Goal: Task Accomplishment & Management: Use online tool/utility

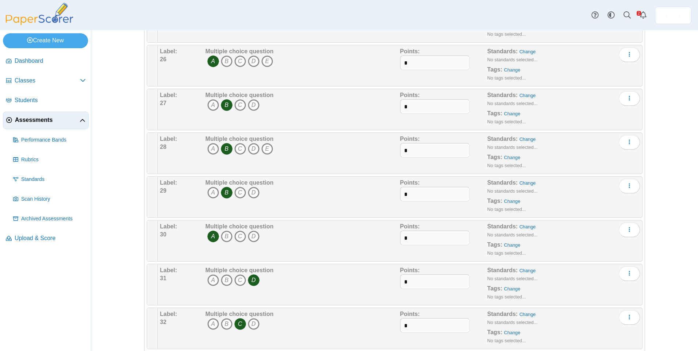
scroll to position [1169, 0]
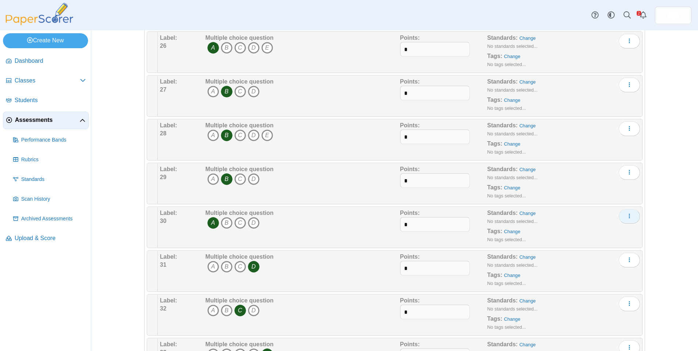
click at [631, 218] on button "More options" at bounding box center [629, 216] width 21 height 15
click at [621, 233] on link "Edit" at bounding box center [594, 233] width 88 height 11
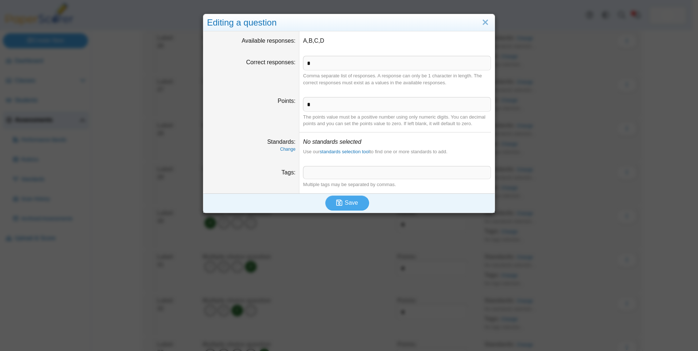
click at [385, 46] on dd "A,B,C,D" at bounding box center [397, 40] width 195 height 19
click at [487, 21] on link "Close" at bounding box center [485, 22] width 11 height 12
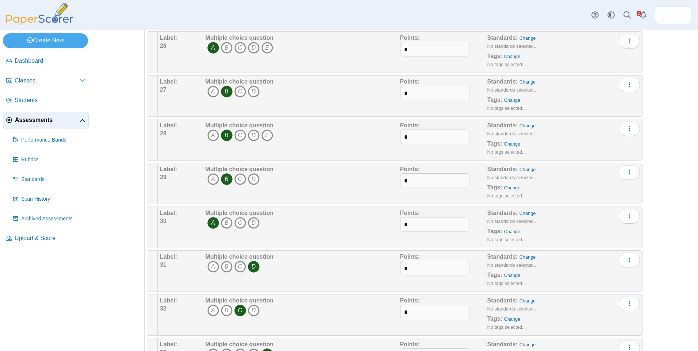
click at [262, 225] on span "A B C D" at bounding box center [240, 224] width 68 height 14
drag, startPoint x: 245, startPoint y: 224, endPoint x: 241, endPoint y: 232, distance: 9.6
click at [241, 232] on div "Multiple choice question A B C D" at bounding box center [240, 227] width 68 height 37
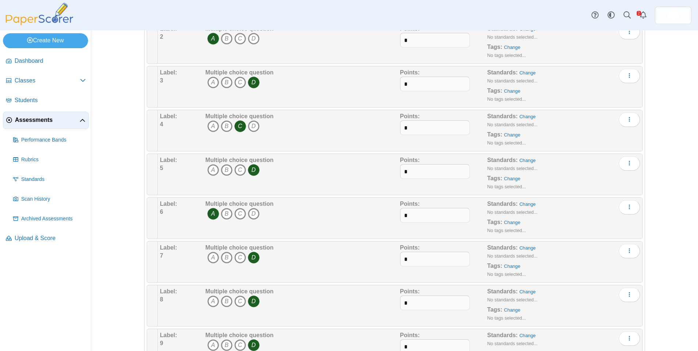
scroll to position [0, 0]
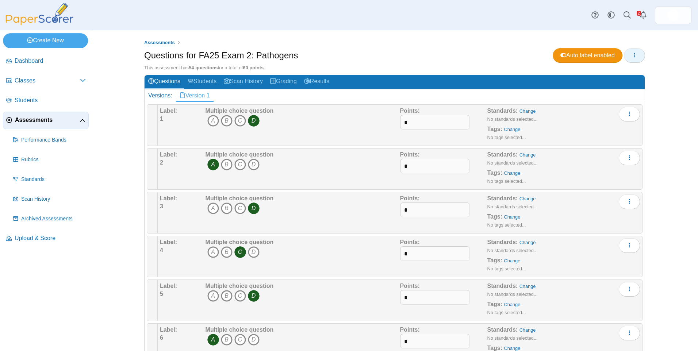
click at [637, 56] on button "button" at bounding box center [634, 55] width 21 height 15
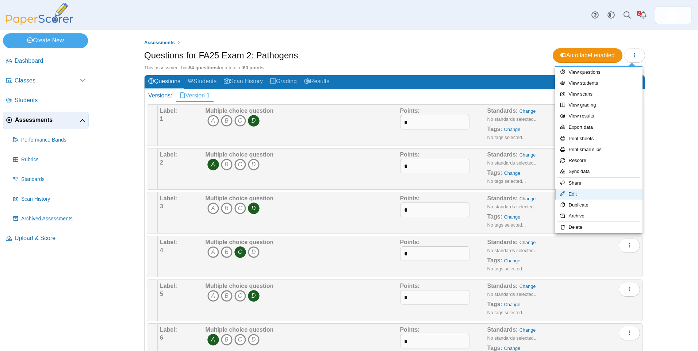
click at [584, 195] on link "Edit" at bounding box center [599, 194] width 88 height 11
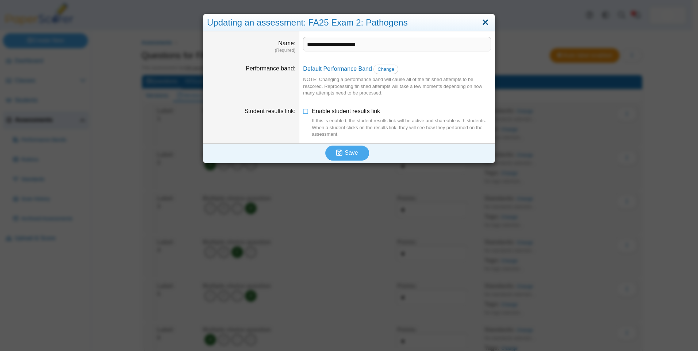
click at [485, 22] on link "Close" at bounding box center [485, 22] width 11 height 12
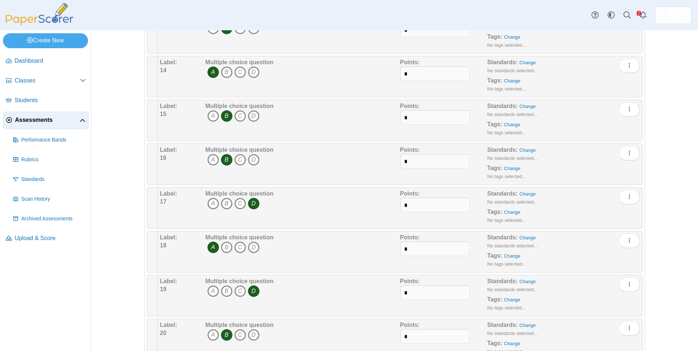
scroll to position [694, 0]
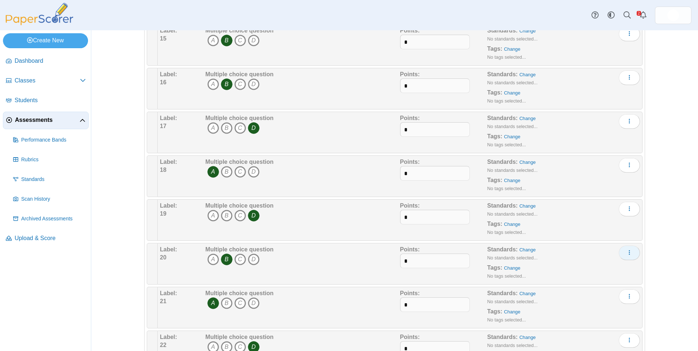
click at [627, 252] on icon "More options" at bounding box center [630, 253] width 6 height 6
click at [623, 272] on link "Edit" at bounding box center [594, 269] width 88 height 11
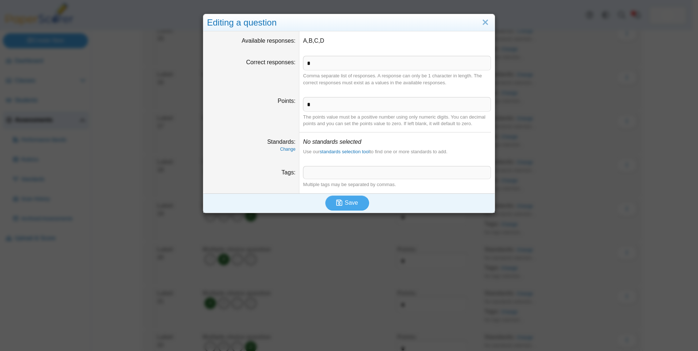
click at [329, 53] on dd "* Comma separate list of responses. A response can only be 1 character in lengt…" at bounding box center [397, 70] width 195 height 41
drag, startPoint x: 326, startPoint y: 42, endPoint x: 319, endPoint y: 42, distance: 7.0
click at [325, 42] on dd "A,B,C,D" at bounding box center [397, 40] width 195 height 19
click at [319, 42] on dd "A,B,C,D" at bounding box center [397, 40] width 195 height 19
click at [319, 41] on dd "A,B,C,D" at bounding box center [397, 40] width 195 height 19
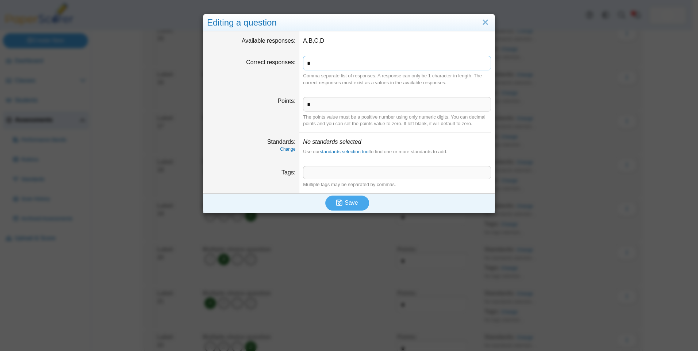
click at [380, 57] on input "*" at bounding box center [397, 63] width 188 height 15
click at [485, 22] on link "Close" at bounding box center [485, 22] width 11 height 12
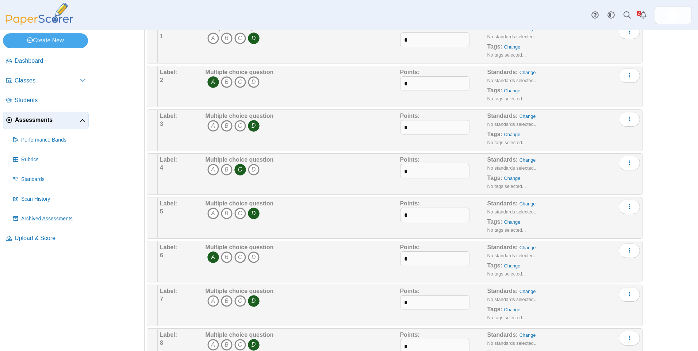
scroll to position [0, 0]
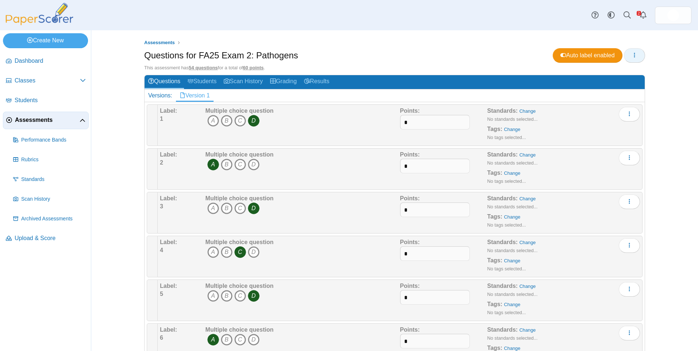
drag, startPoint x: 647, startPoint y: 53, endPoint x: 634, endPoint y: 56, distance: 13.0
click at [636, 55] on div "Assessments Questions for FA25 Exam 2: Pathogens Auto label enabled 54 questions" at bounding box center [395, 190] width 548 height 321
click at [634, 54] on icon "button" at bounding box center [635, 55] width 6 height 6
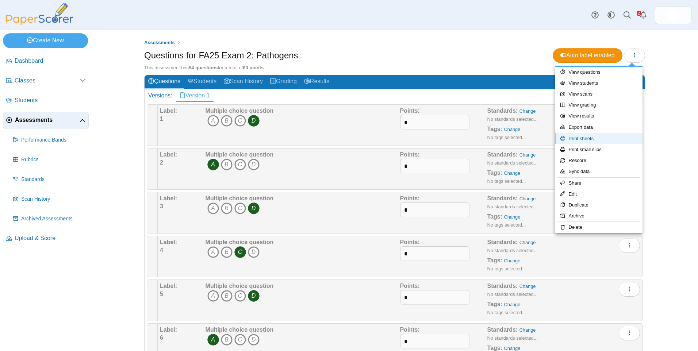
click at [617, 140] on link "Print sheets" at bounding box center [599, 138] width 88 height 11
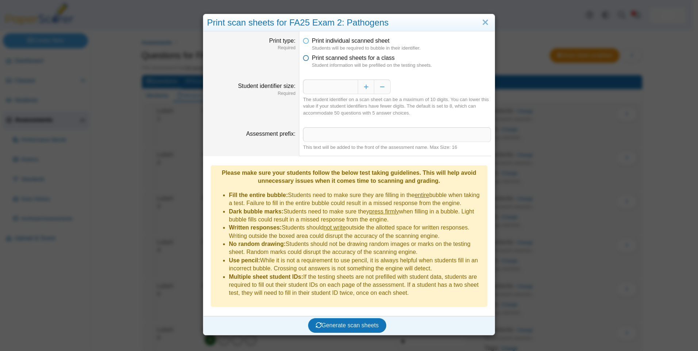
click at [321, 57] on span "Print scanned sheets for a class" at bounding box center [353, 58] width 83 height 6
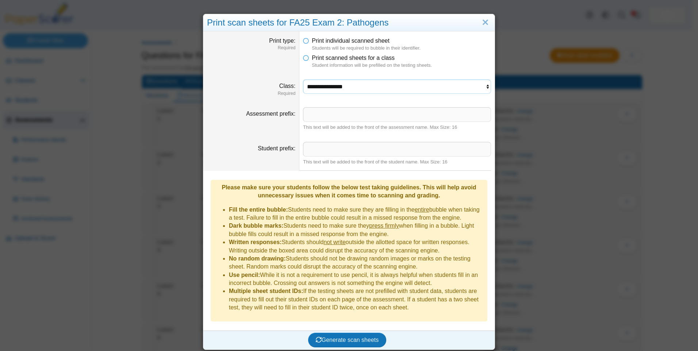
click at [347, 92] on select "**********" at bounding box center [397, 87] width 188 height 14
select select "**********"
click at [303, 80] on select "**********" at bounding box center [397, 87] width 188 height 14
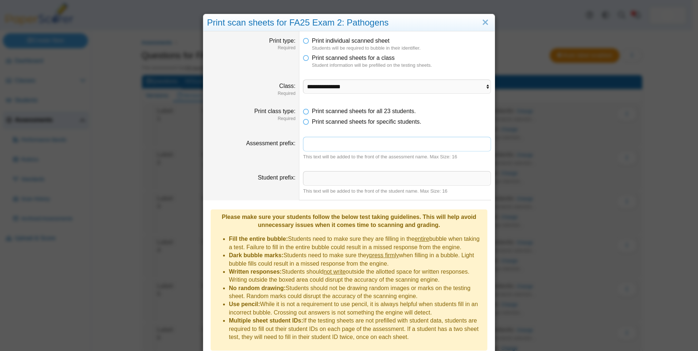
click at [333, 148] on input "Assessment prefix" at bounding box center [397, 144] width 188 height 15
type input "**********"
type input "***"
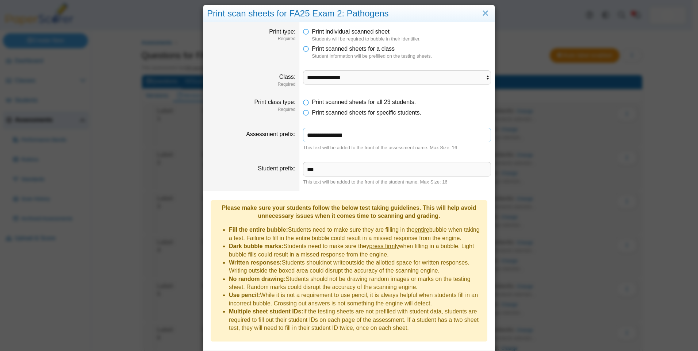
scroll to position [20, 0]
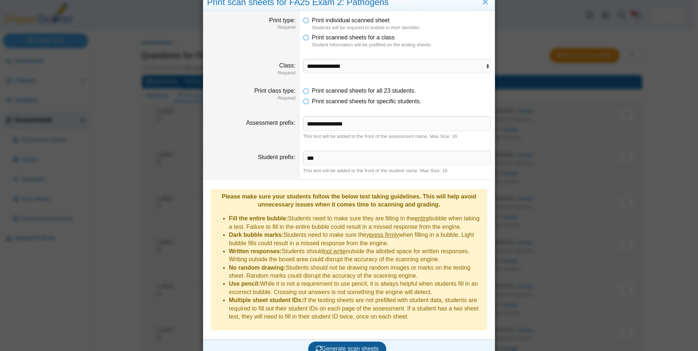
click at [345, 346] on span "Generate scan sheets" at bounding box center [347, 349] width 63 height 6
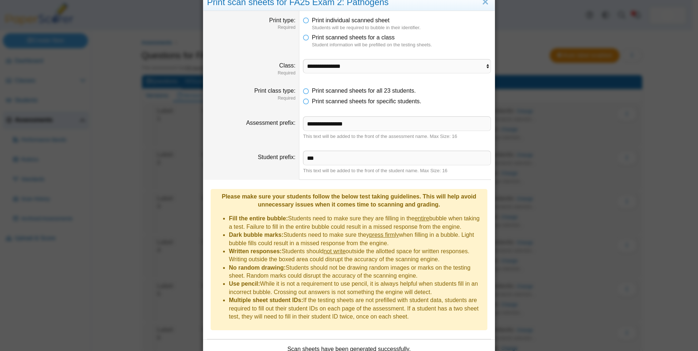
scroll to position [0, 0]
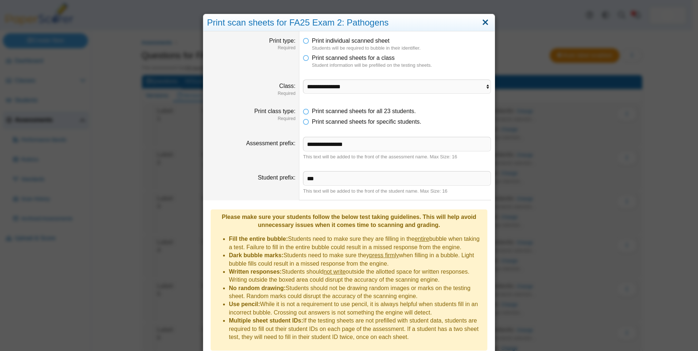
click at [480, 21] on link "Close" at bounding box center [485, 22] width 11 height 12
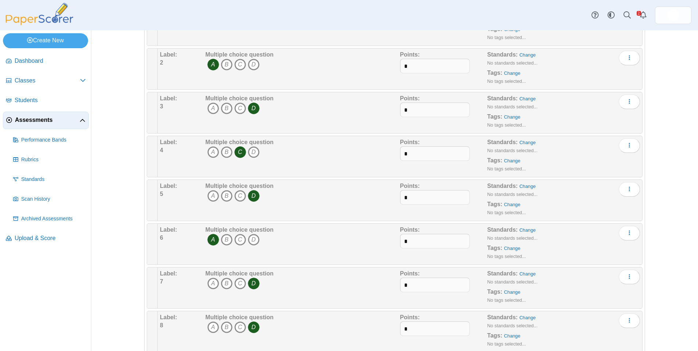
scroll to position [219, 0]
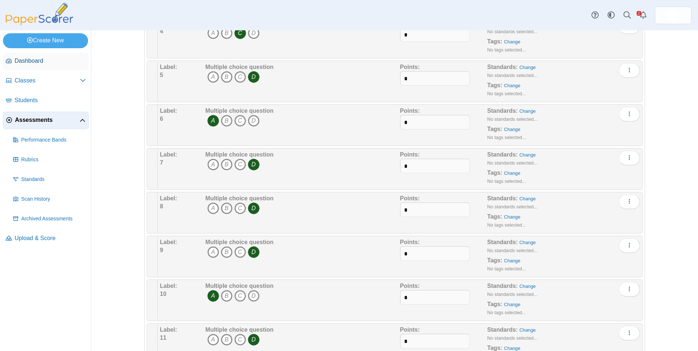
click at [38, 68] on link "Dashboard" at bounding box center [46, 62] width 86 height 18
